Goal: Task Accomplishment & Management: Use online tool/utility

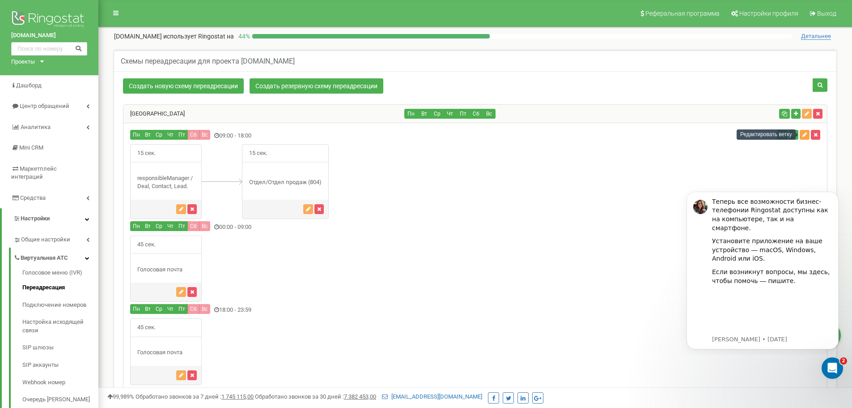
click at [802, 136] on button "button" at bounding box center [805, 135] width 10 height 10
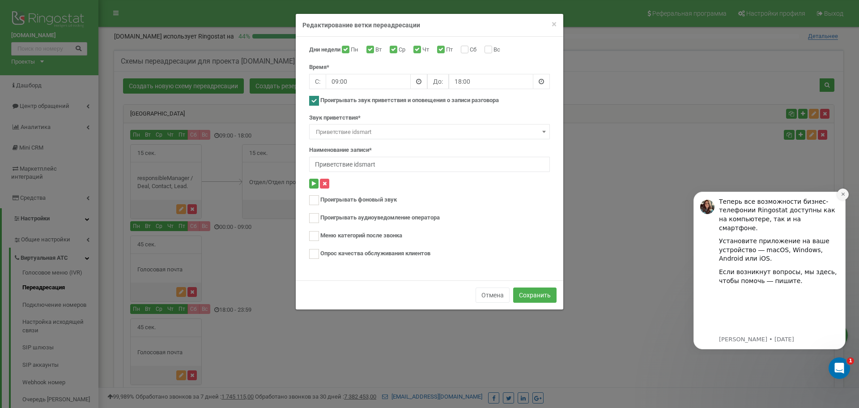
click at [842, 195] on icon "Dismiss notification" at bounding box center [843, 193] width 5 height 5
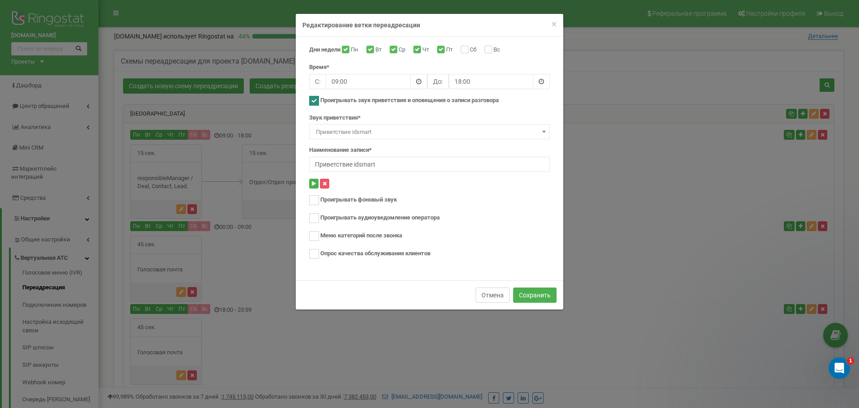
click at [490, 289] on button "Отмена" at bounding box center [493, 294] width 34 height 15
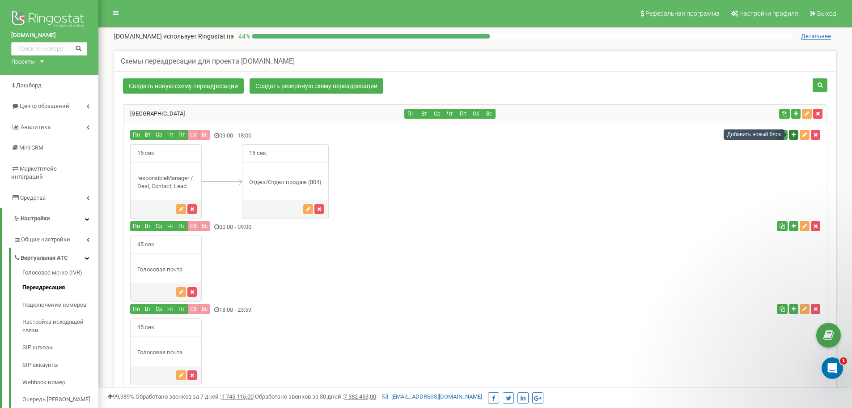
click at [790, 133] on button "button" at bounding box center [793, 135] width 9 height 10
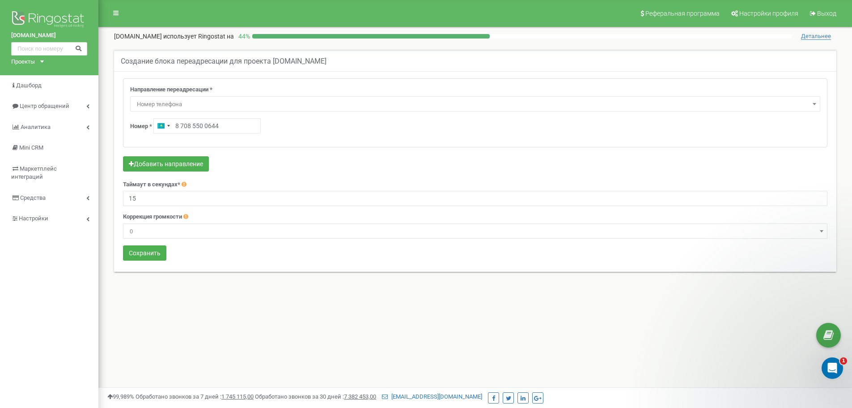
type input "8 708 550 0644"
drag, startPoint x: 255, startPoint y: 192, endPoint x: -18, endPoint y: 147, distance: 277.6
click at [0, 147] on html at bounding box center [426, 268] width 852 height 537
type input "60"
click at [150, 254] on button "Сохранить" at bounding box center [144, 252] width 43 height 15
